Goal: Check status: Check status

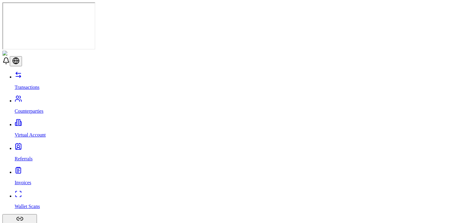
click at [32, 204] on p "Wallet Scans" at bounding box center [241, 206] width 452 height 5
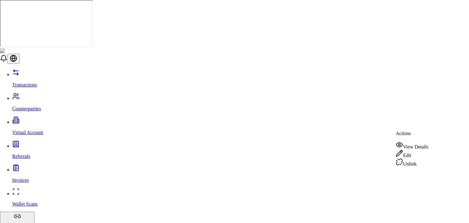
click at [416, 143] on div "View Details" at bounding box center [412, 145] width 33 height 9
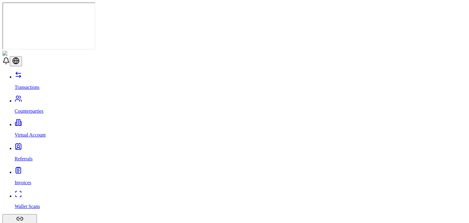
drag, startPoint x: 439, startPoint y: 81, endPoint x: 440, endPoint y: 74, distance: 6.2
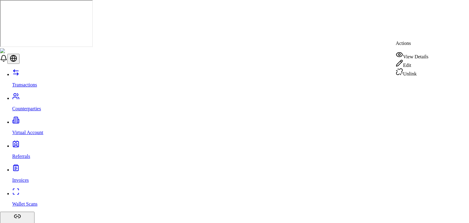
click at [404, 54] on div "View Details" at bounding box center [412, 55] width 33 height 9
